Goal: Task Accomplishment & Management: Use online tool/utility

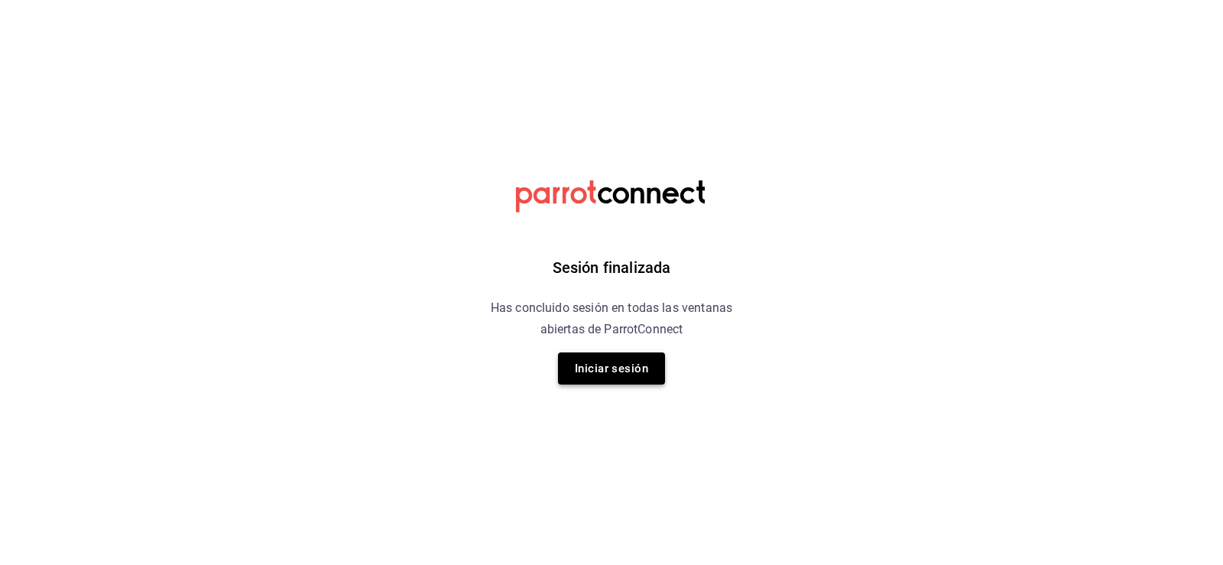
click at [634, 378] on button "Iniciar sesión" at bounding box center [611, 368] width 107 height 32
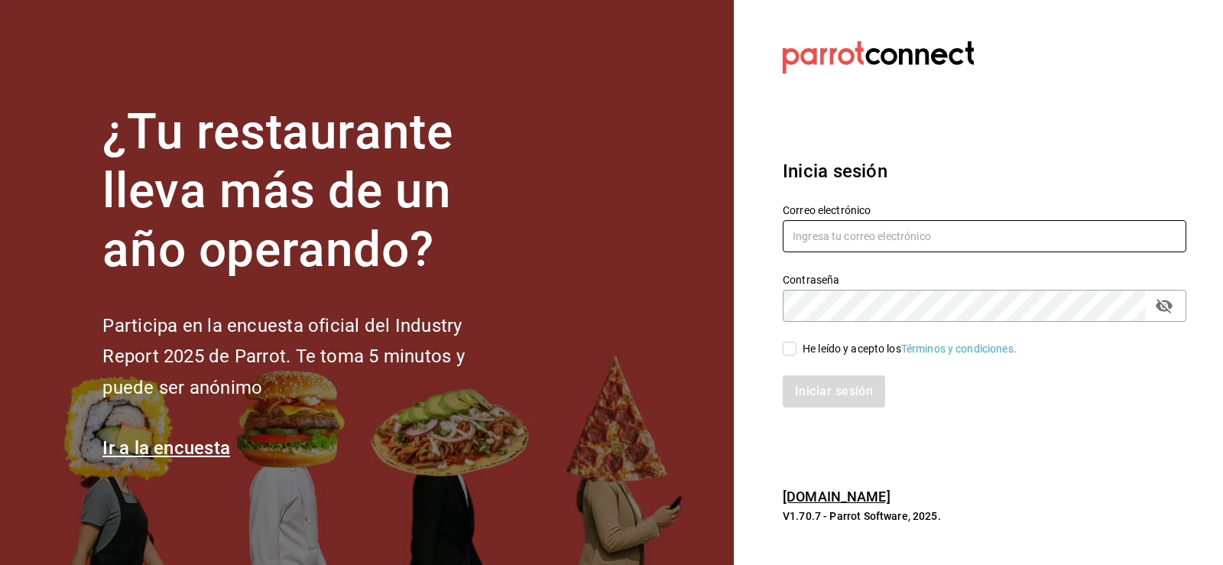
type input "[EMAIL_ADDRESS][DOMAIN_NAME]"
click at [792, 345] on input "He leído y acepto los Términos y condiciones." at bounding box center [790, 349] width 14 height 14
checkbox input "true"
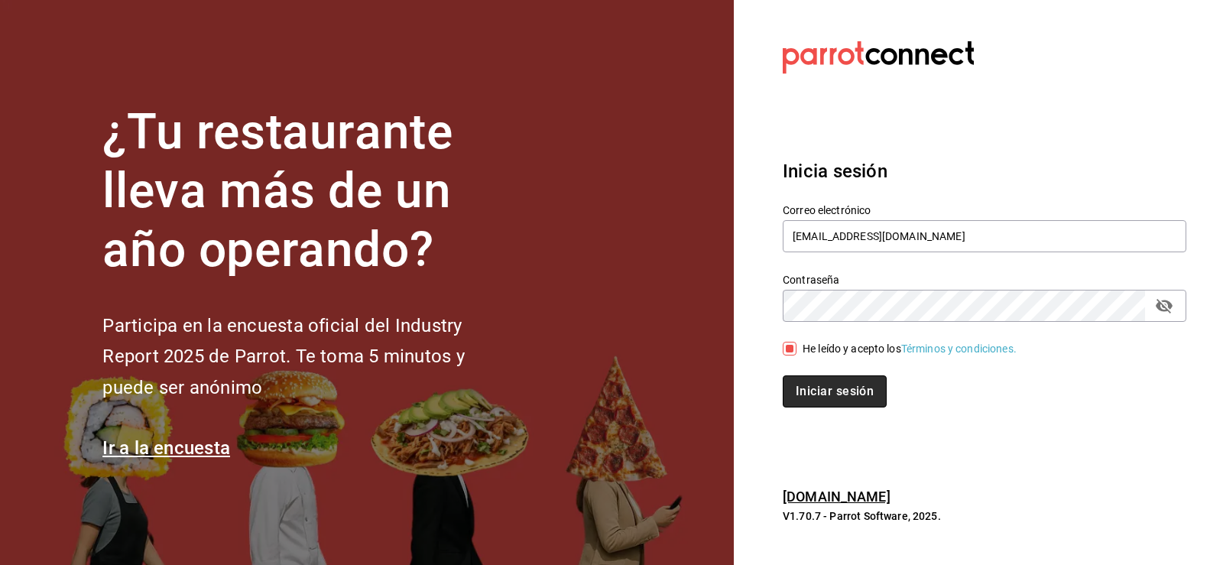
click at [821, 390] on button "Iniciar sesión" at bounding box center [835, 391] width 104 height 32
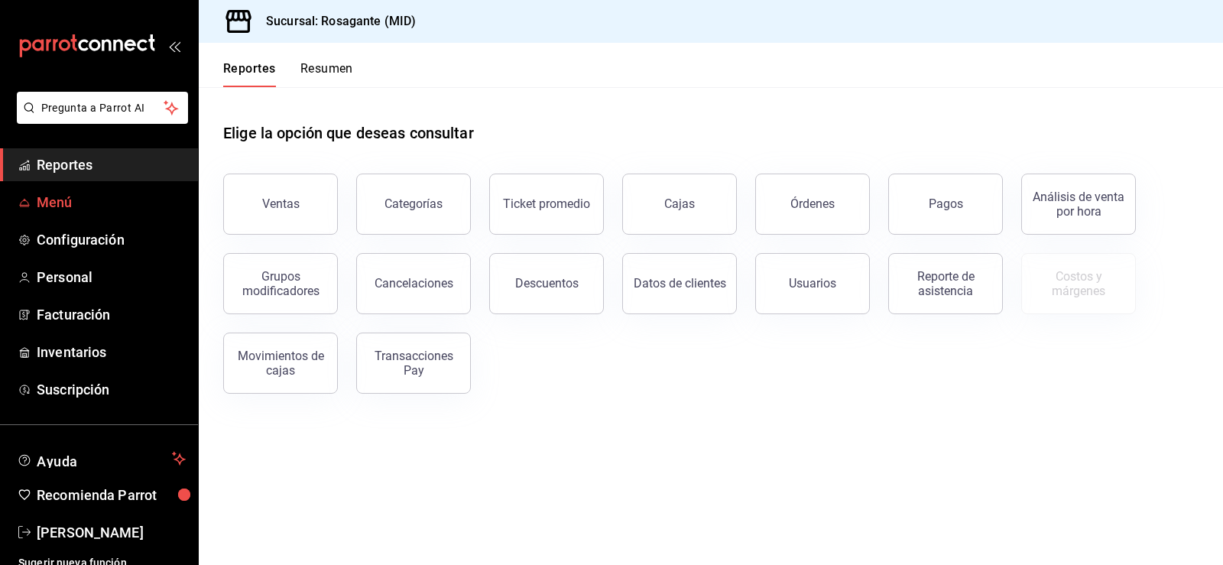
click at [86, 203] on span "Menú" at bounding box center [111, 202] width 149 height 21
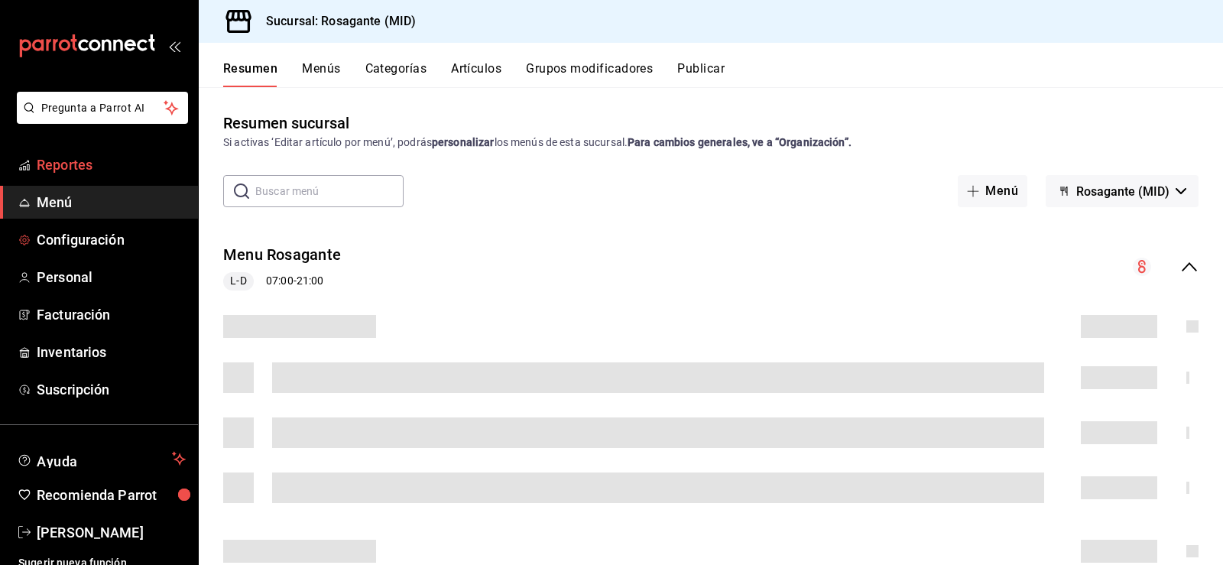
click at [102, 169] on span "Reportes" at bounding box center [111, 164] width 149 height 21
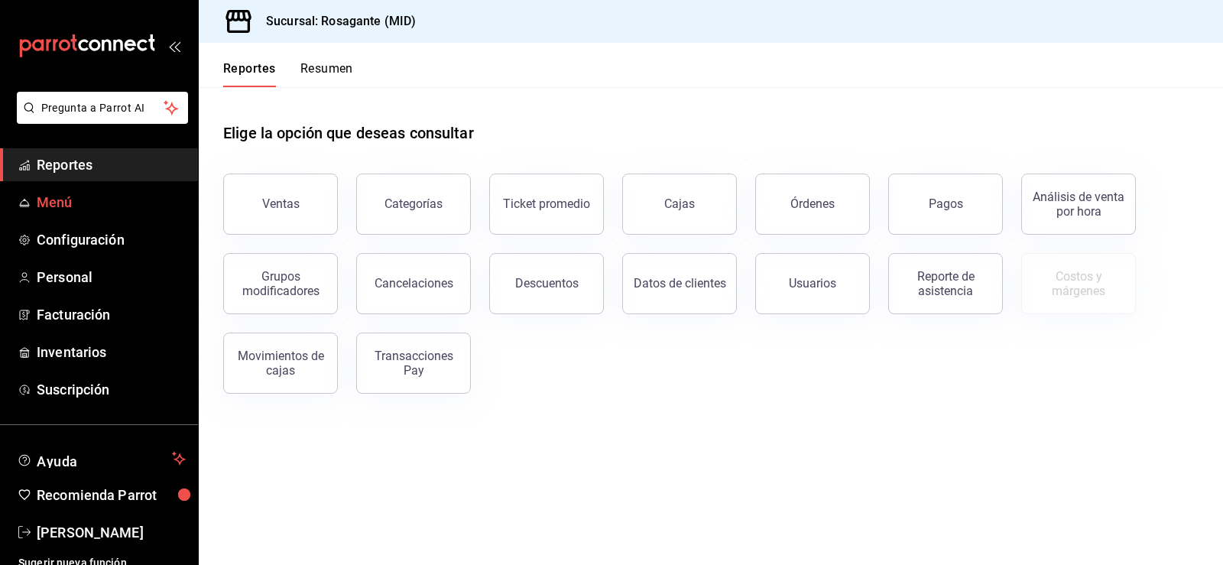
click at [101, 196] on span "Menú" at bounding box center [111, 202] width 149 height 21
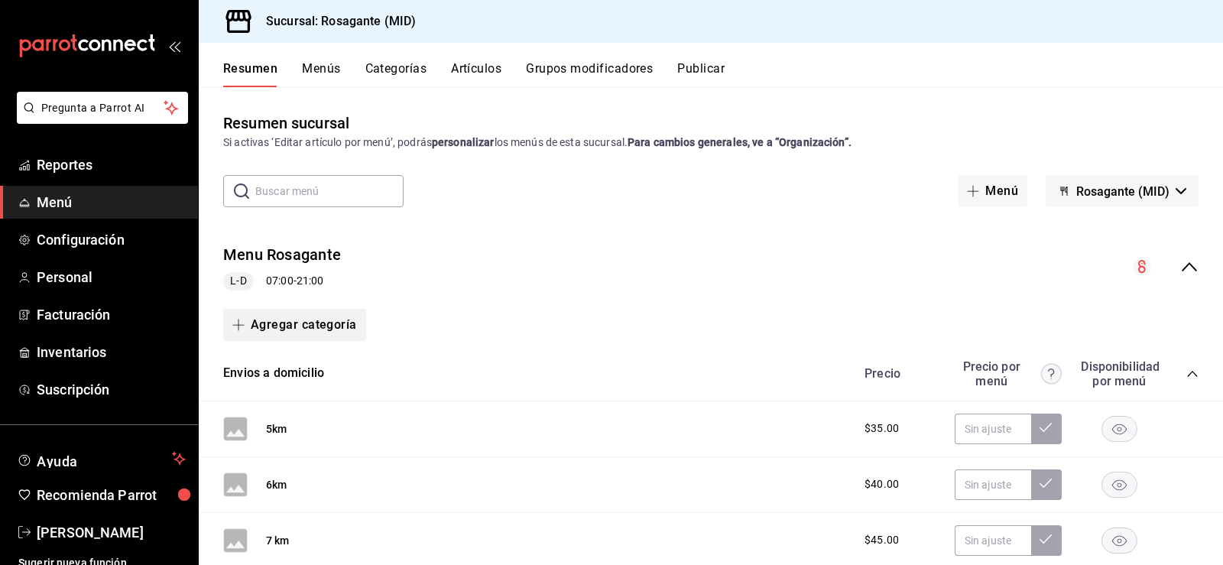
click at [288, 316] on button "Agregar categoría" at bounding box center [294, 325] width 143 height 32
